Goal: Task Accomplishment & Management: Use online tool/utility

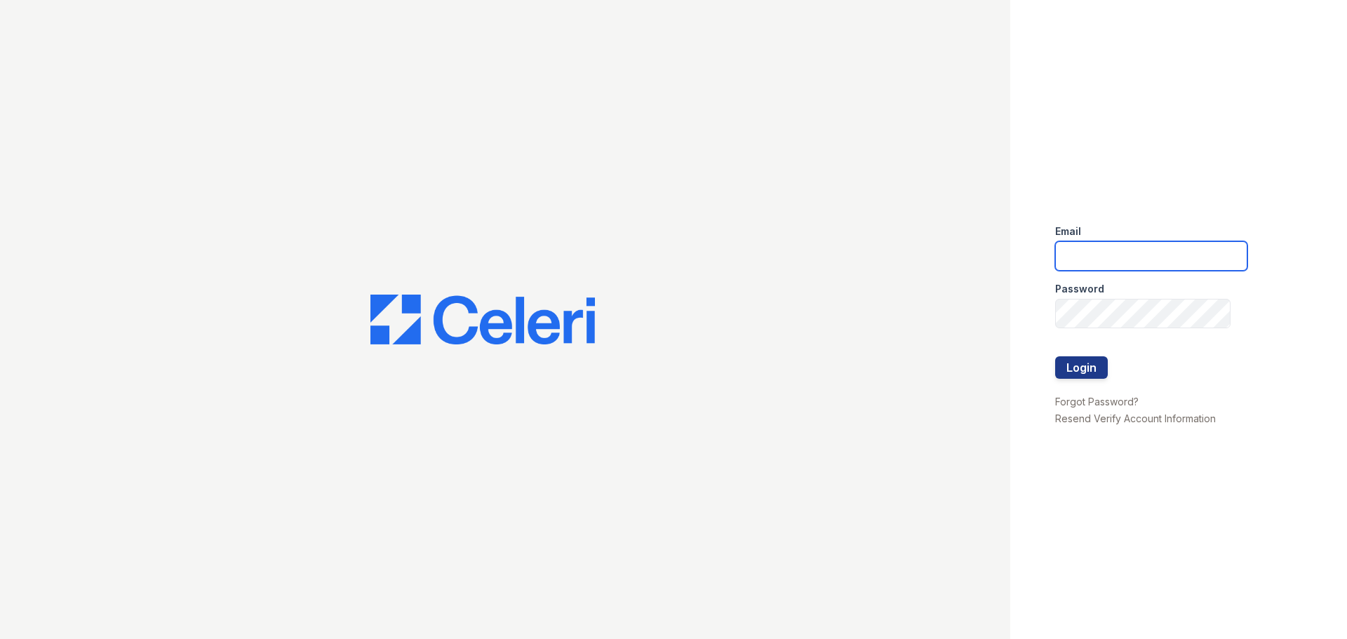
click at [1124, 257] on input "email" at bounding box center [1151, 255] width 192 height 29
type input "fairways@greystar.com"
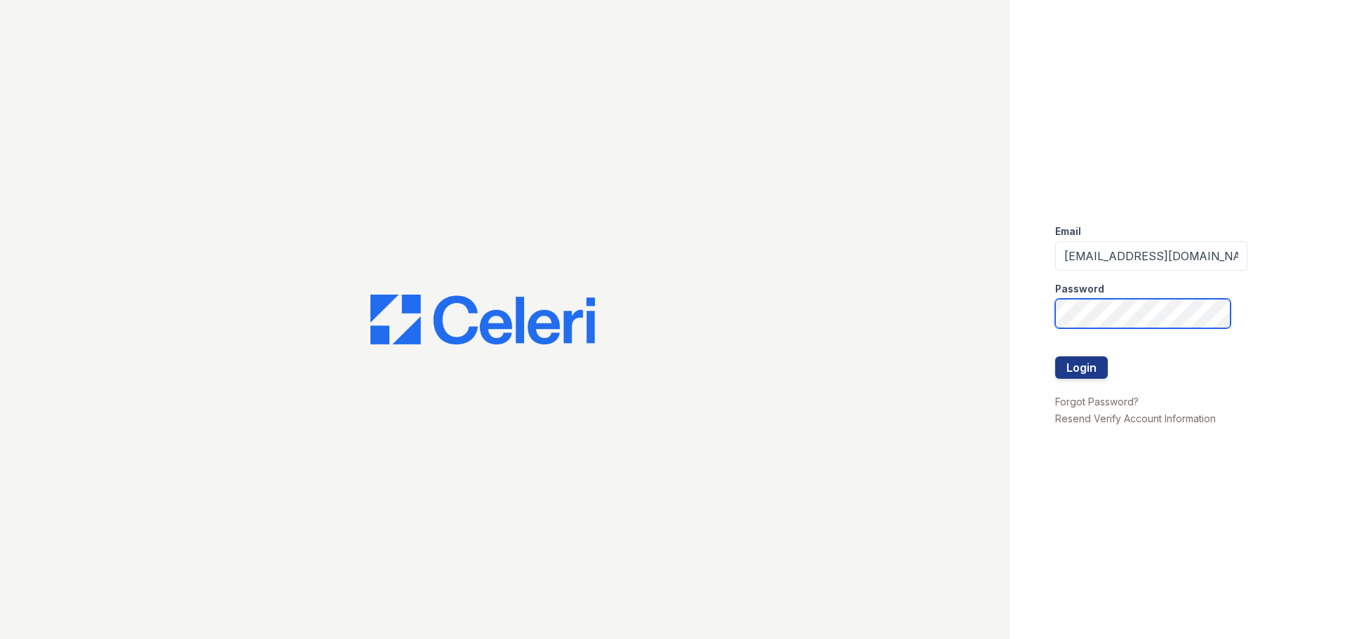
click at [1055, 356] on button "Login" at bounding box center [1081, 367] width 53 height 22
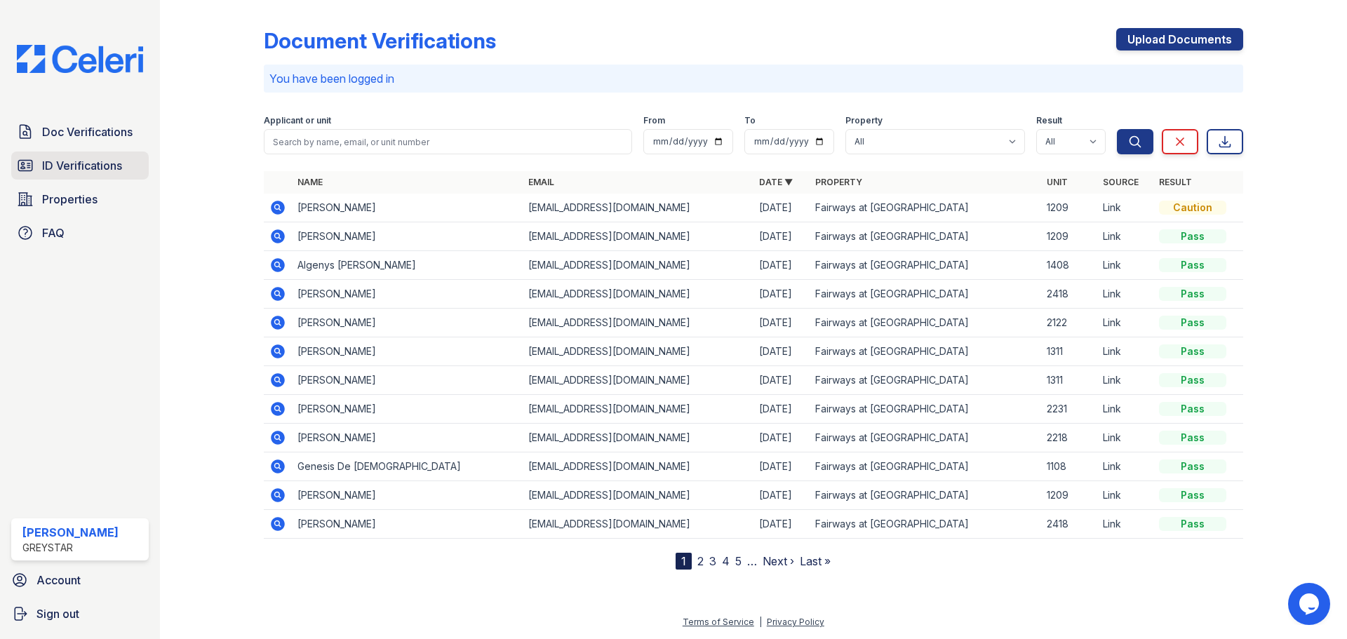
click at [90, 167] on span "ID Verifications" at bounding box center [82, 165] width 80 height 17
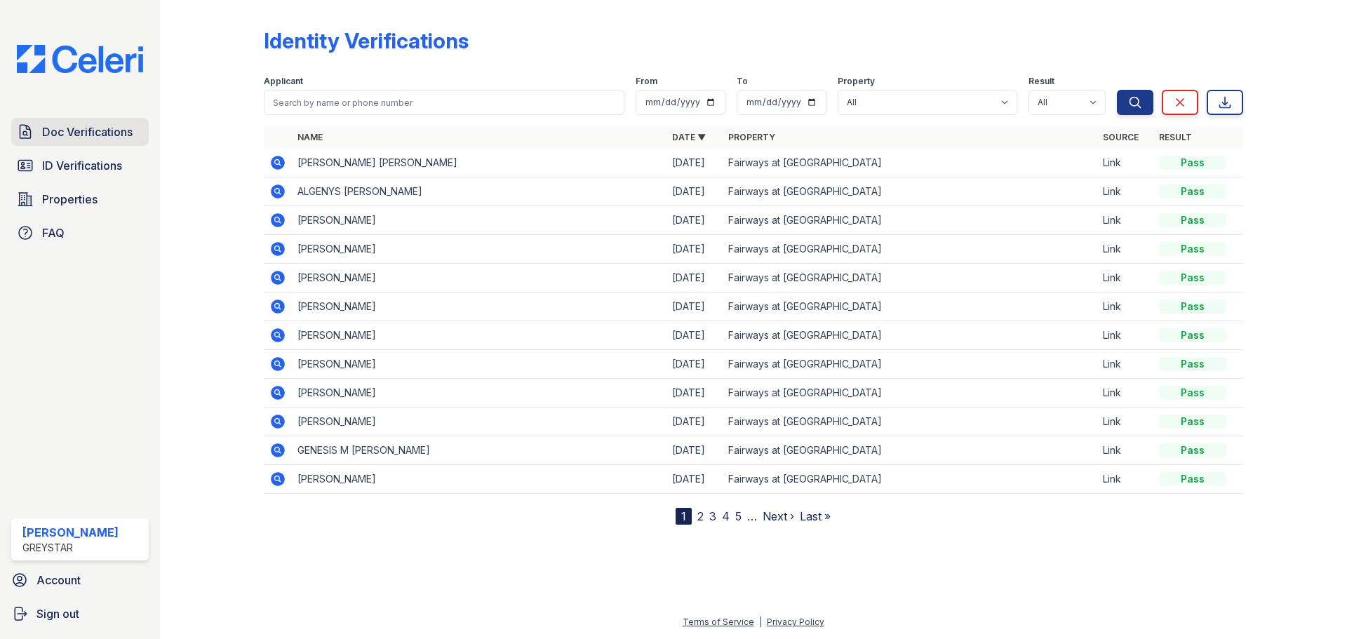
click at [105, 137] on span "Doc Verifications" at bounding box center [87, 131] width 90 height 17
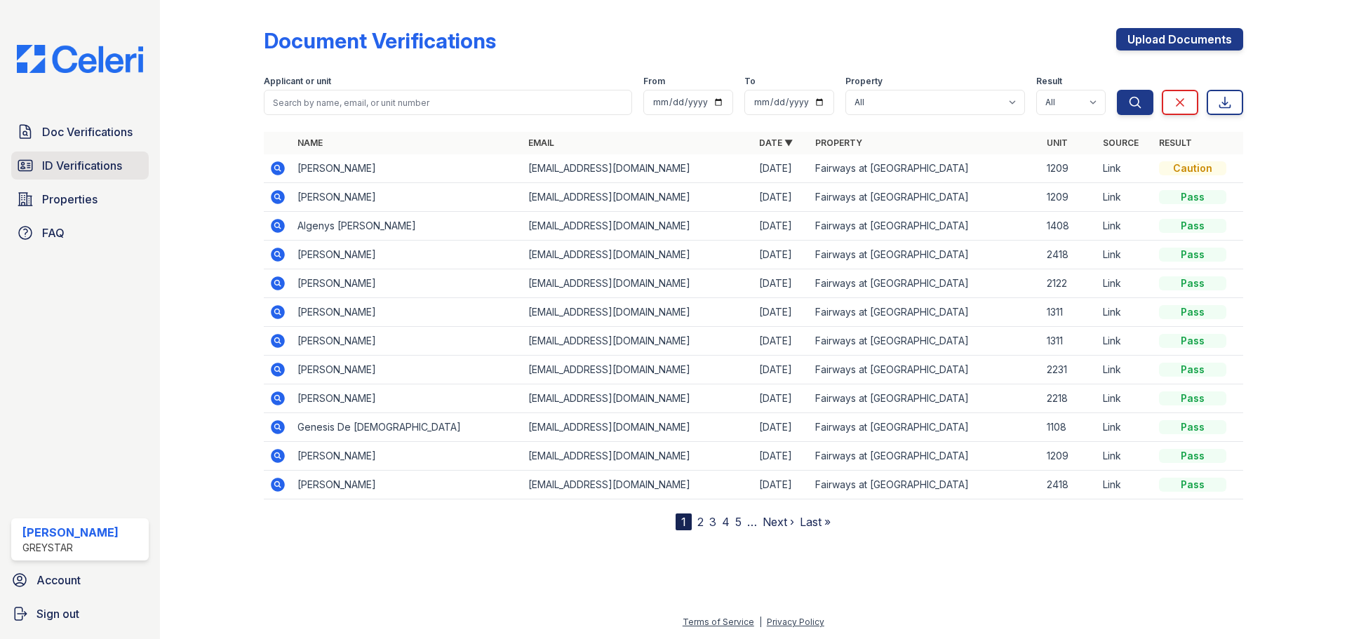
click at [72, 170] on span "ID Verifications" at bounding box center [82, 165] width 80 height 17
